Goal: Check status: Check status

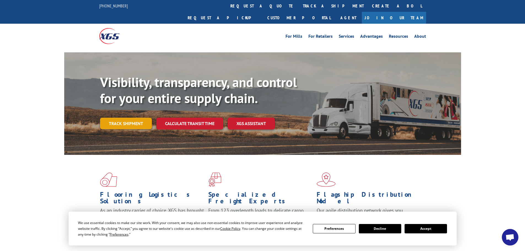
click at [123, 118] on link "Track shipment" at bounding box center [126, 124] width 52 height 12
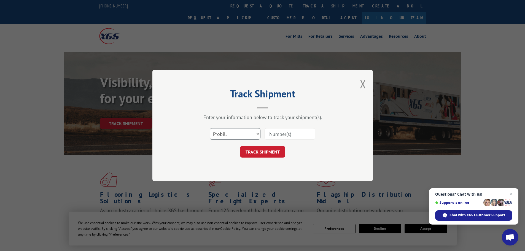
click at [232, 132] on select "Select category... Probill BOL PO" at bounding box center [235, 134] width 51 height 12
select select "bol"
click at [210, 128] on select "Select category... Probill BOL PO" at bounding box center [235, 134] width 51 height 12
click at [293, 134] on input at bounding box center [290, 134] width 51 height 12
paste input ":6007773"
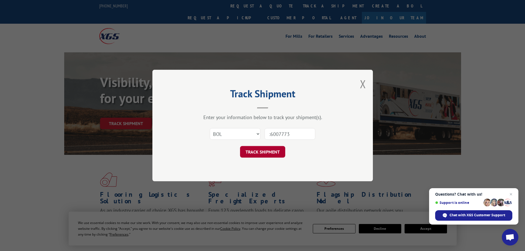
type input ":6007773"
click at [264, 151] on button "TRACK SHIPMENT" at bounding box center [262, 152] width 45 height 12
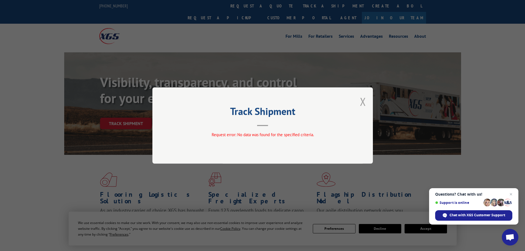
click at [361, 101] on button "Close modal" at bounding box center [363, 101] width 6 height 15
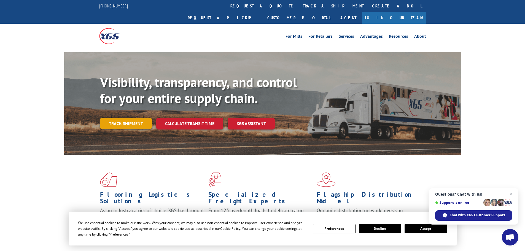
click at [134, 118] on link "Track shipment" at bounding box center [126, 124] width 52 height 12
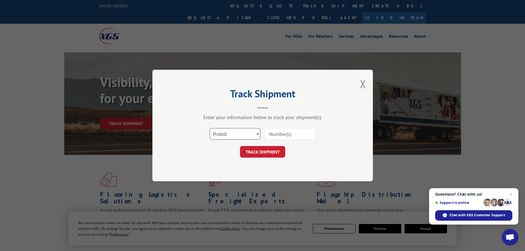
click at [235, 134] on select "Select category... Probill BOL PO" at bounding box center [235, 134] width 51 height 12
select select "po"
click at [210, 128] on select "Select category... Probill BOL PO" at bounding box center [235, 134] width 51 height 12
click at [298, 134] on input at bounding box center [290, 134] width 51 height 12
type input "81501654"
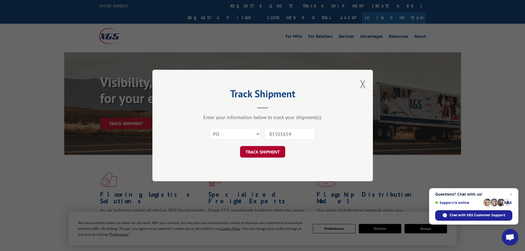
click at [262, 150] on button "TRACK SHIPMENT" at bounding box center [262, 152] width 45 height 12
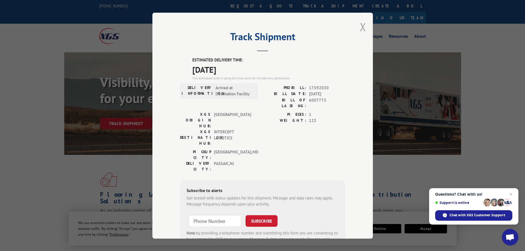
click at [361, 26] on button "Close modal" at bounding box center [363, 27] width 6 height 15
